Goal: Navigation & Orientation: Understand site structure

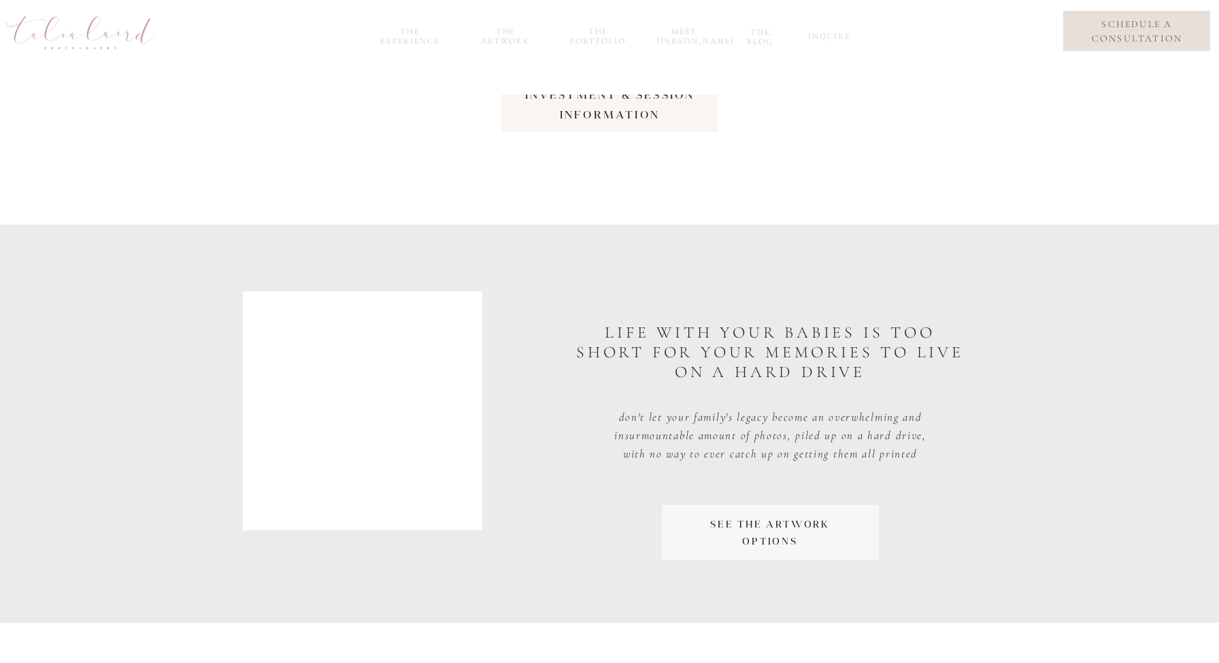
scroll to position [2232, 0]
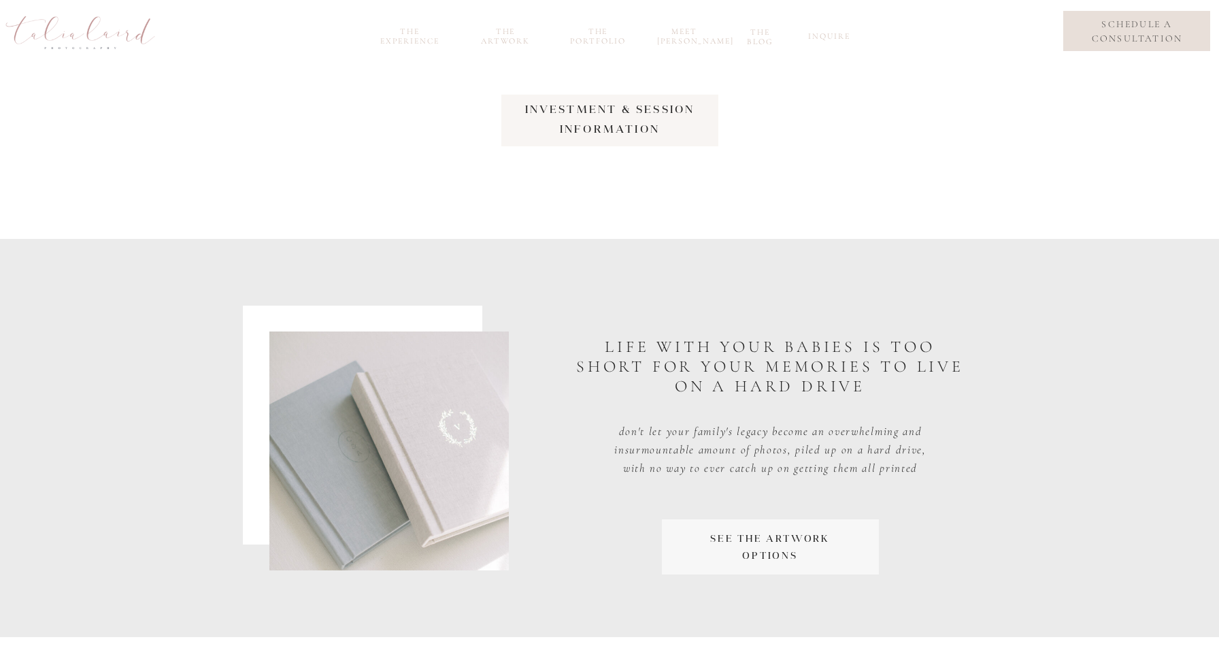
click at [578, 114] on nav "investment & session Information" at bounding box center [610, 118] width 244 height 39
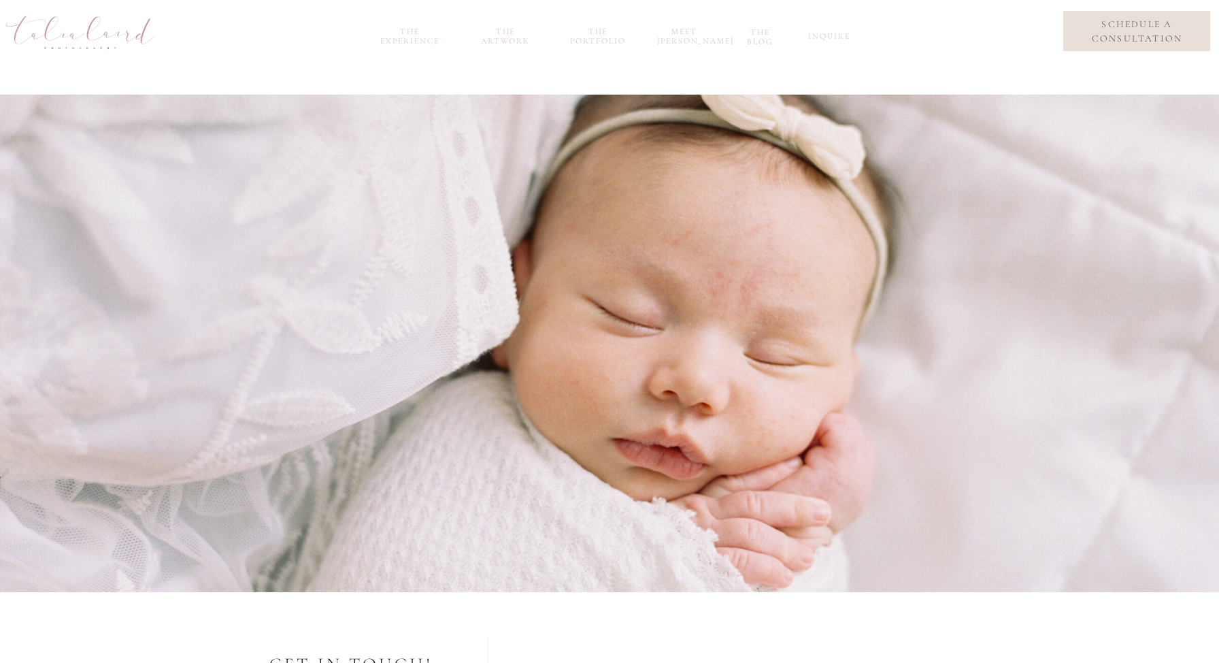
click at [425, 37] on nav "the experience" at bounding box center [410, 35] width 73 height 16
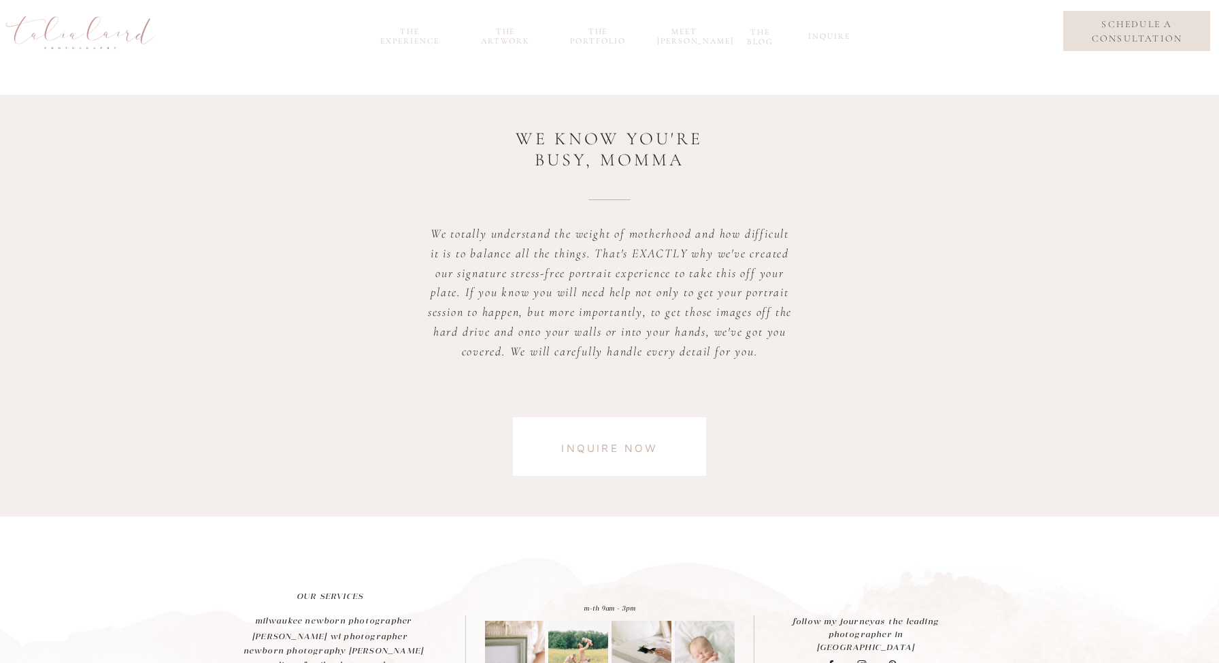
scroll to position [3364, 0]
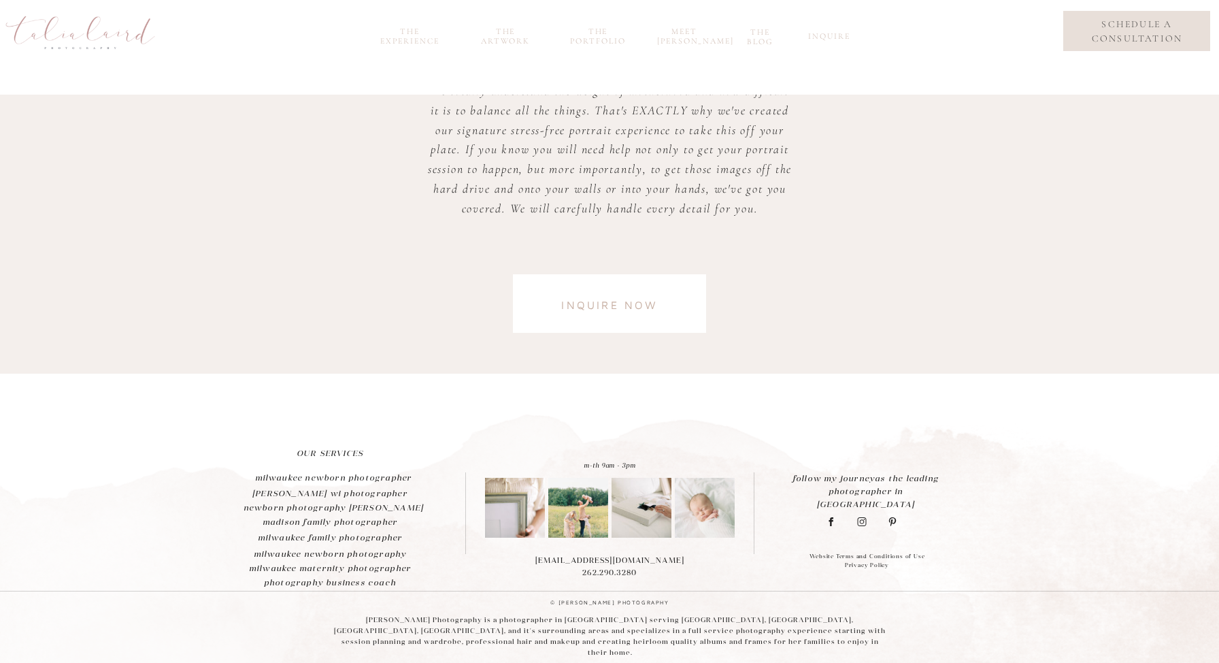
click at [511, 38] on nav "the Artwork" at bounding box center [505, 35] width 65 height 16
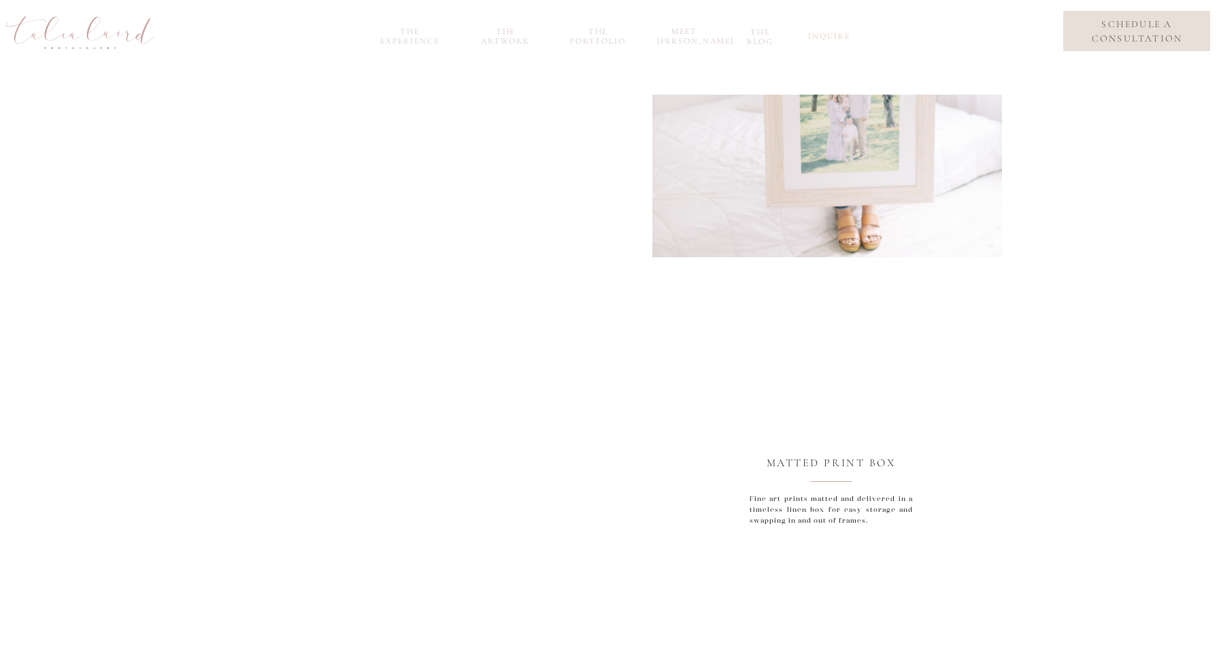
scroll to position [2218, 0]
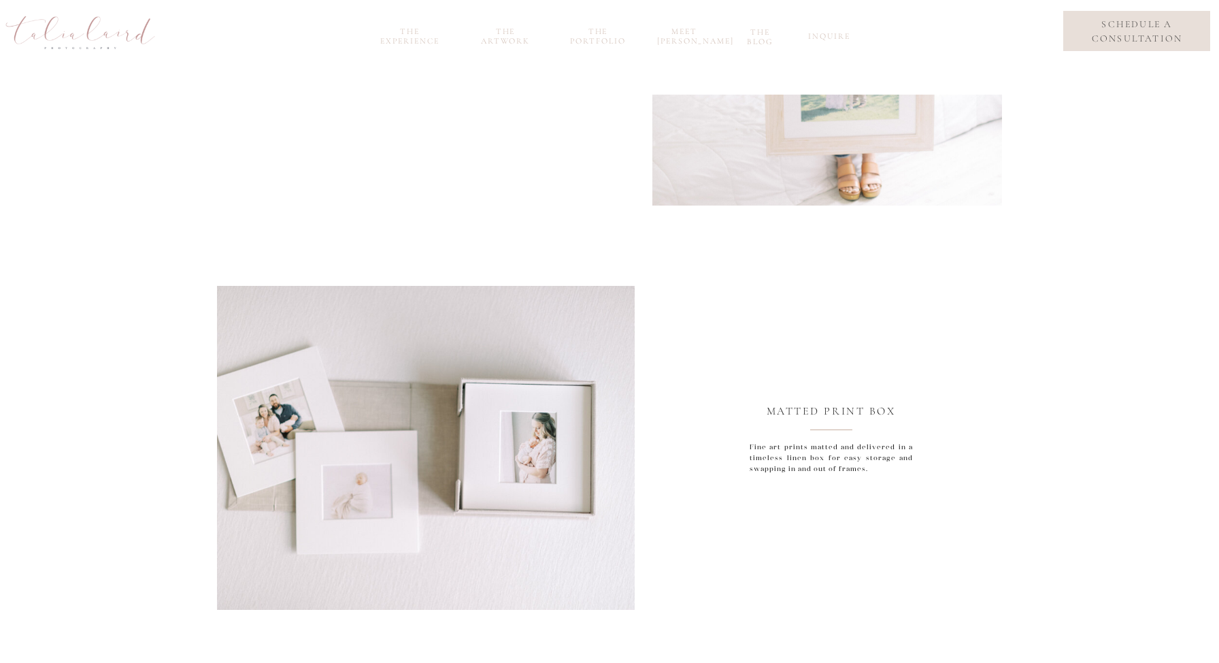
click at [593, 42] on nav "the portfolio" at bounding box center [597, 35] width 65 height 16
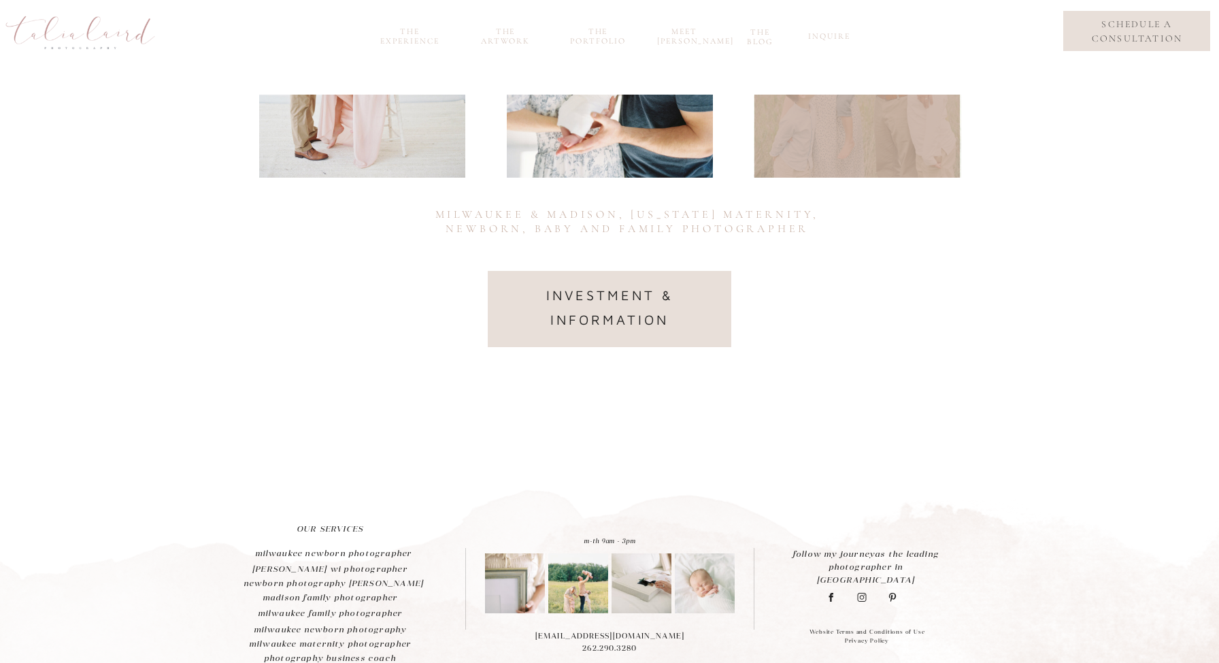
scroll to position [395, 0]
